Goal: Task Accomplishment & Management: Use online tool/utility

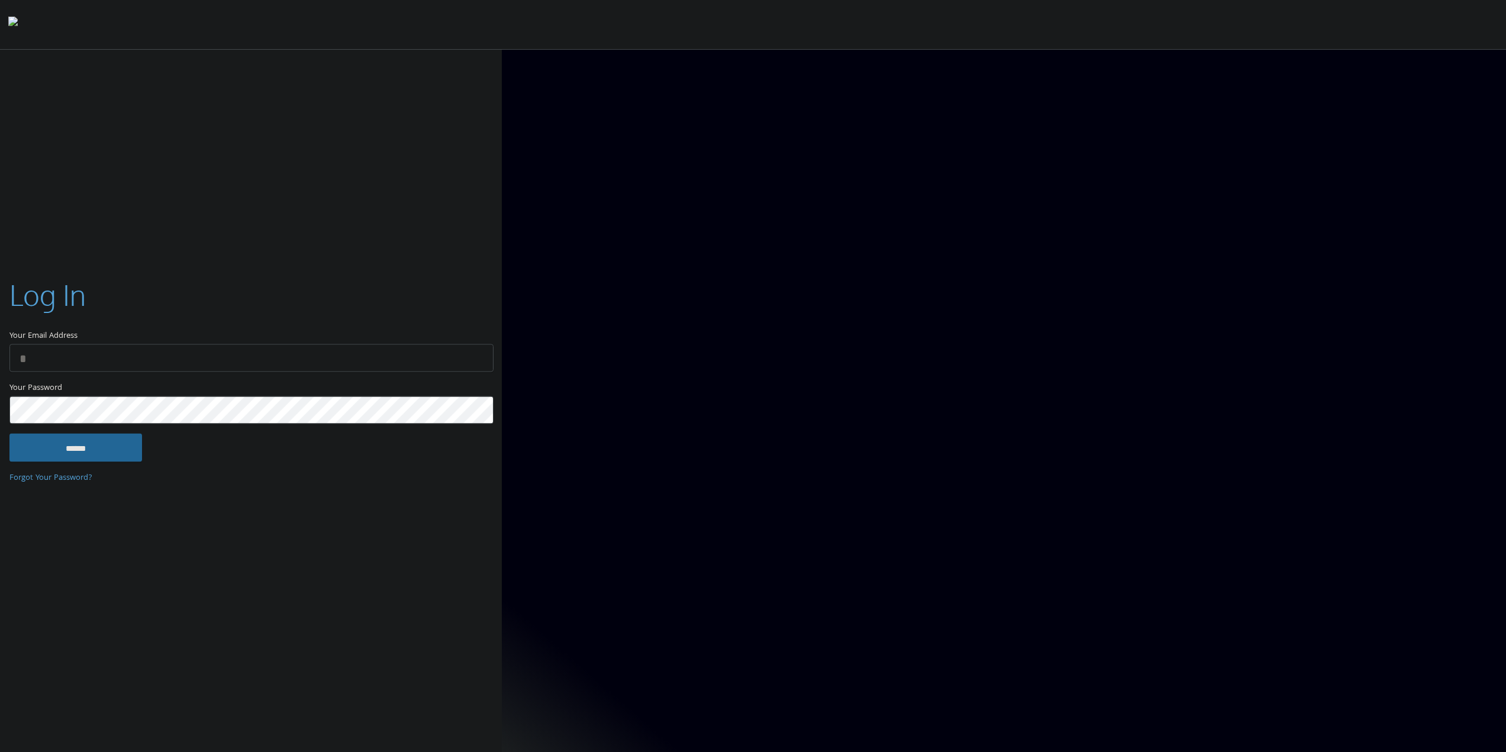
type input "**********"
click at [85, 450] on input "******" at bounding box center [75, 447] width 133 height 28
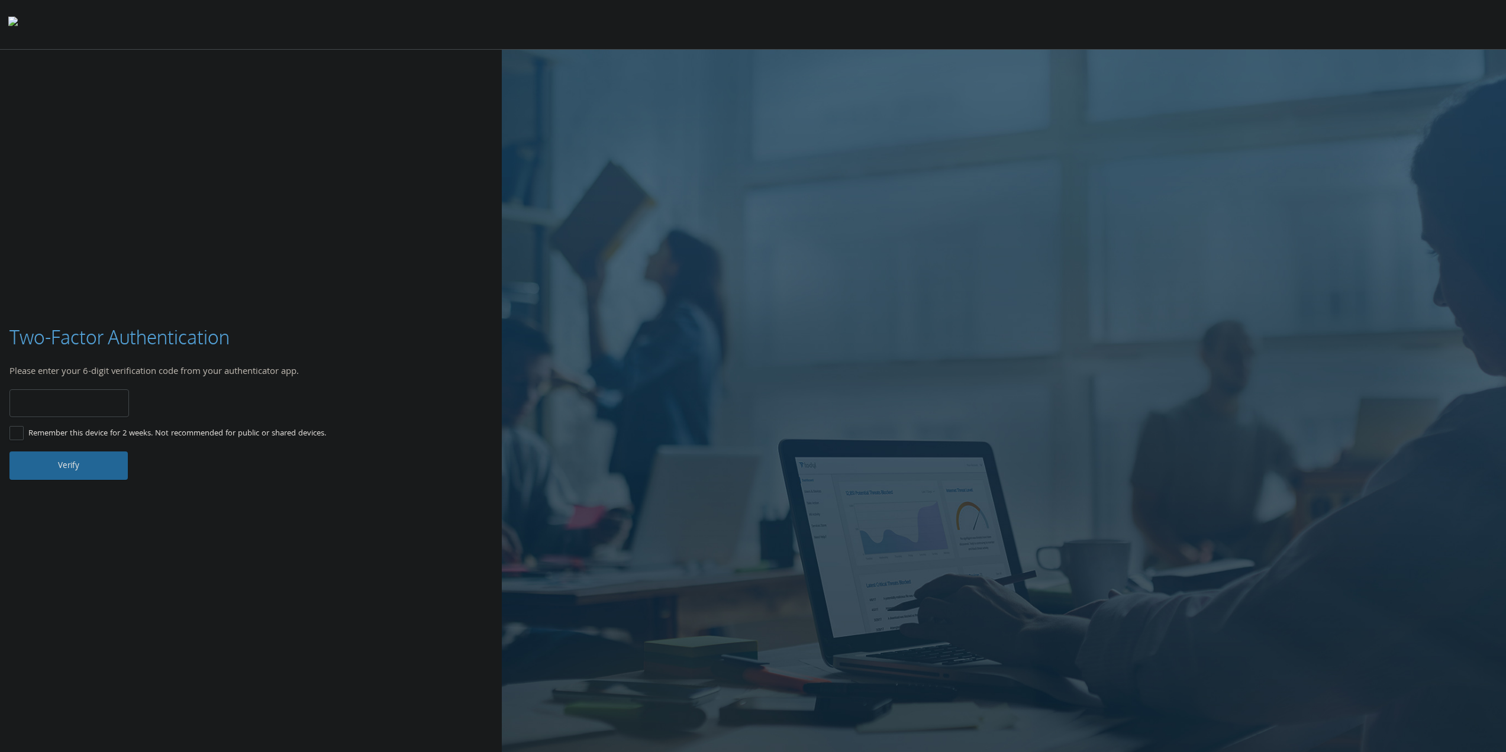
click at [99, 402] on input "number" at bounding box center [69, 403] width 120 height 28
